Goal: Task Accomplishment & Management: Manage account settings

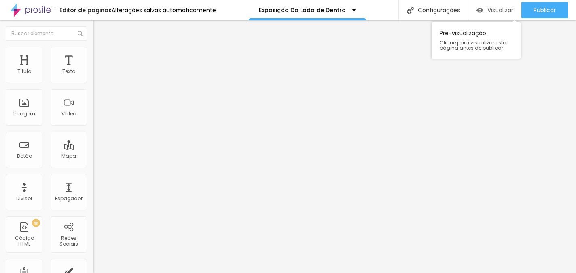
click at [494, 9] on span "Visualizar" at bounding box center [500, 10] width 26 height 6
click at [142, 273] on div at bounding box center [288, 278] width 576 height 0
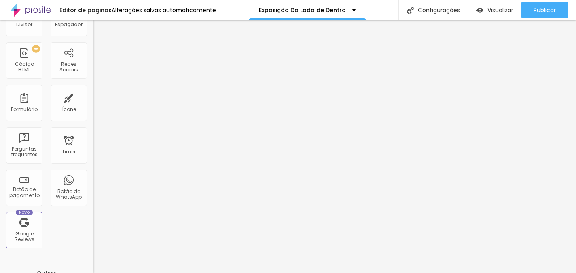
scroll to position [180, 0]
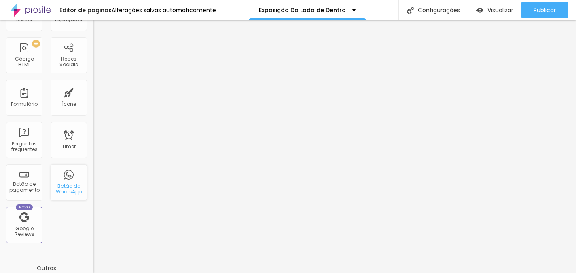
click at [64, 187] on div "Botão do WhatsApp" at bounding box center [69, 190] width 32 height 12
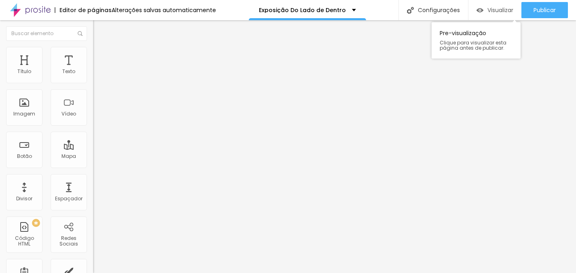
click at [505, 11] on span "Visualizar" at bounding box center [500, 10] width 26 height 6
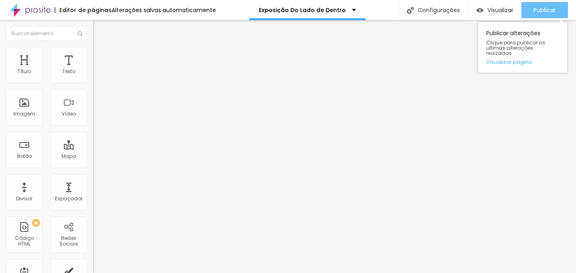
click at [544, 8] on span "Publicar" at bounding box center [545, 10] width 22 height 6
click at [534, 7] on span "Publicar" at bounding box center [545, 10] width 22 height 6
